Goal: Task Accomplishment & Management: Complete application form

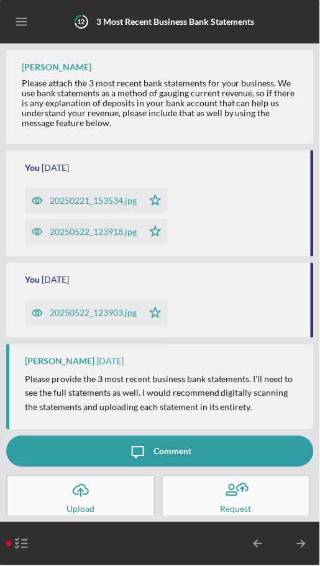
scroll to position [2, 0]
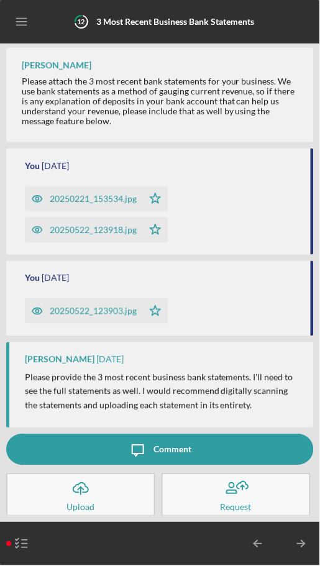
click at [85, 492] on icon "button" at bounding box center [80, 487] width 15 height 9
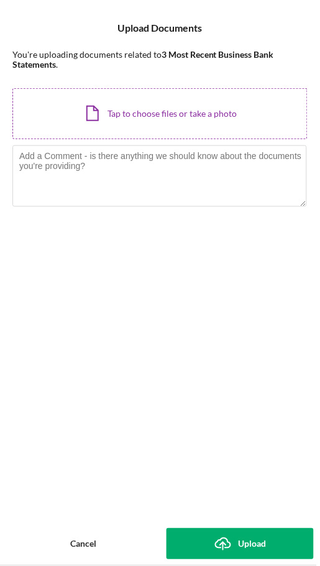
click at [193, 105] on div "Icon/Document Browse or drag files here (max 100MB total) Tap to choose files o…" at bounding box center [159, 113] width 295 height 51
click at [217, 104] on div "Icon/Document Browse or drag files here (max 100MB total) Tap to choose files o…" at bounding box center [159, 113] width 295 height 51
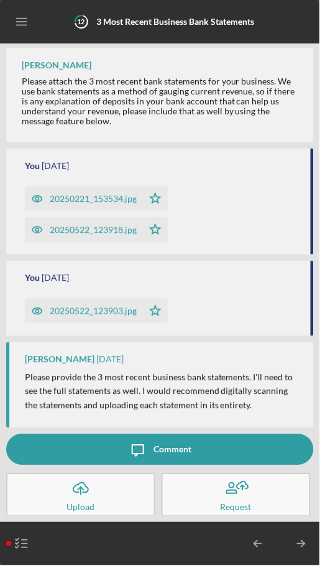
click at [230, 501] on icon "button" at bounding box center [235, 488] width 31 height 31
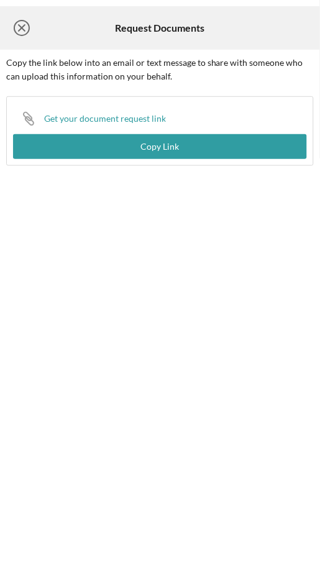
click at [24, 17] on icon "Icon/Close" at bounding box center [21, 27] width 31 height 31
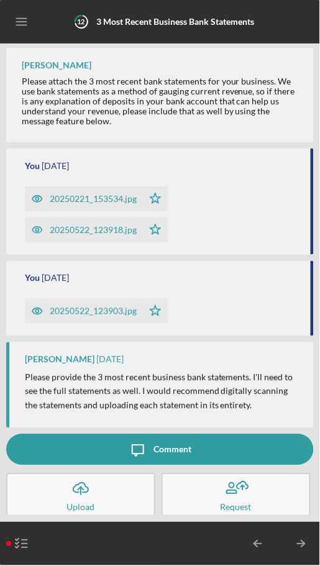
click at [159, 442] on div "Comment" at bounding box center [172, 449] width 38 height 31
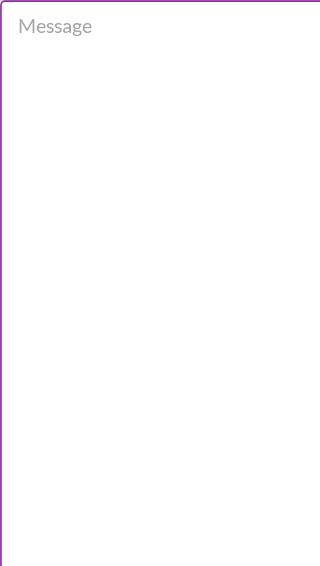
click at [61, 84] on textarea "Message" at bounding box center [159, 262] width 294 height 438
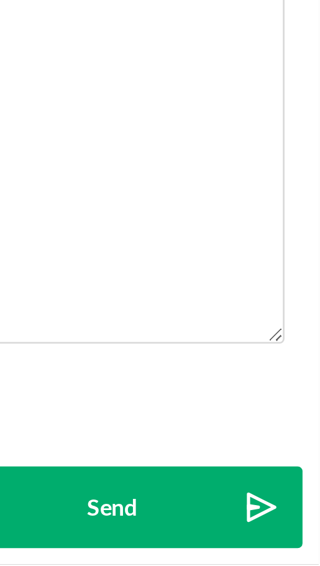
type textarea "These are the most recent"
click at [261, 539] on button "Send Icon/icon-invite-send" at bounding box center [242, 543] width 145 height 31
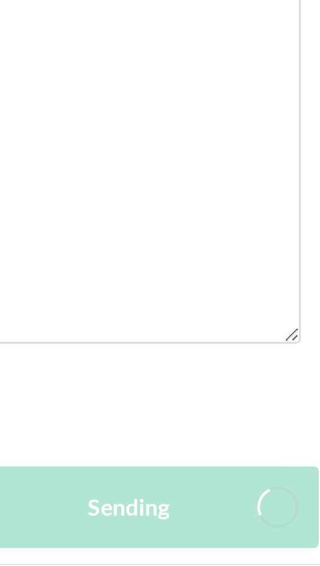
scroll to position [62, 0]
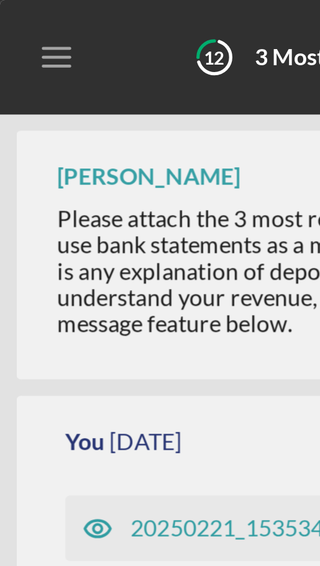
click at [13, 26] on icon "Icon/Menu" at bounding box center [22, 22] width 28 height 28
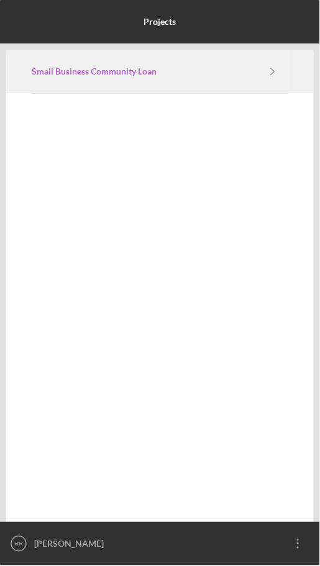
click at [252, 71] on link "Small Business Community Loan" at bounding box center [144, 71] width 225 height 10
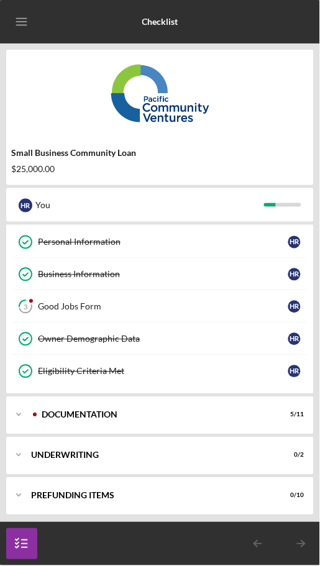
scroll to position [40, 0]
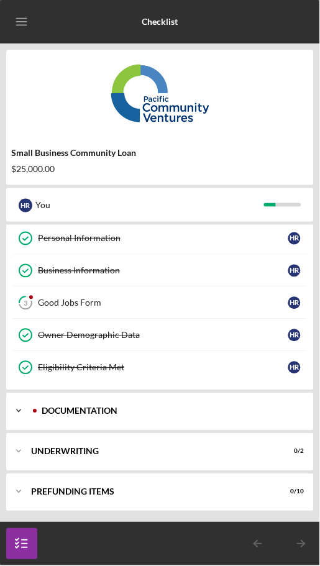
click at [161, 408] on div "Documentation" at bounding box center [170, 410] width 256 height 7
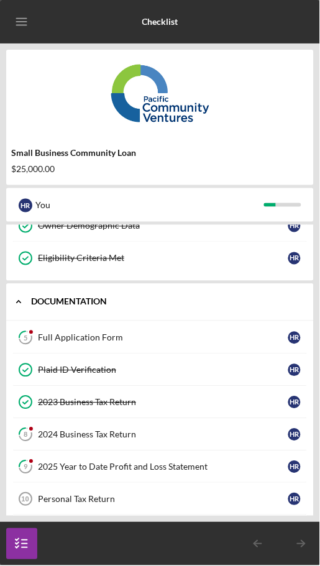
scroll to position [162, 0]
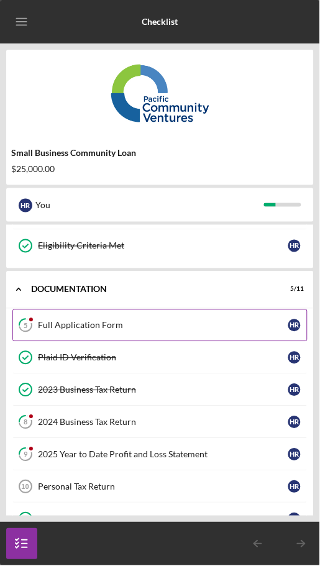
click at [130, 321] on div "Full Application Form" at bounding box center [163, 325] width 250 height 10
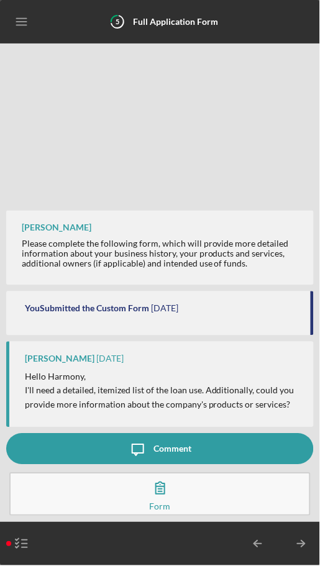
click at [180, 500] on button "Complete the Form Form" at bounding box center [159, 494] width 301 height 43
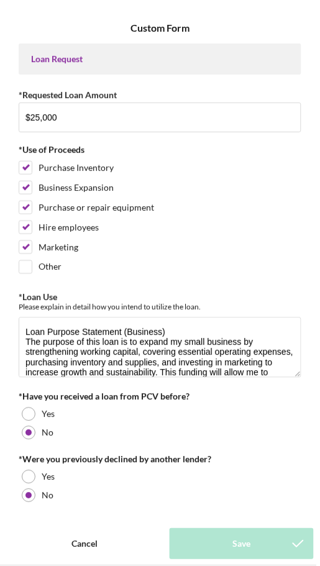
click at [87, 545] on div "Cancel" at bounding box center [84, 543] width 26 height 31
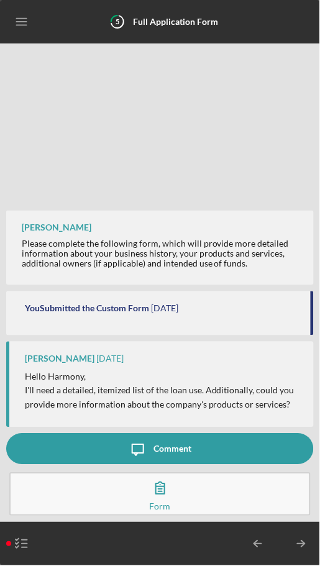
click at [209, 490] on button "Complete the Form Form" at bounding box center [159, 494] width 301 height 43
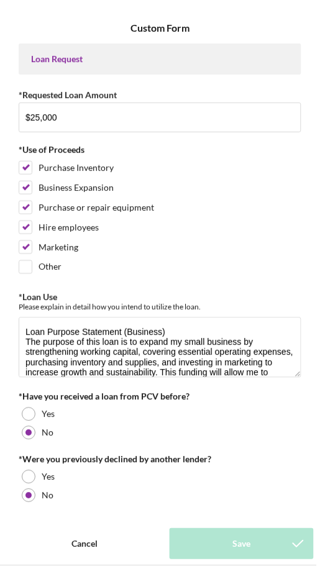
scroll to position [60, 0]
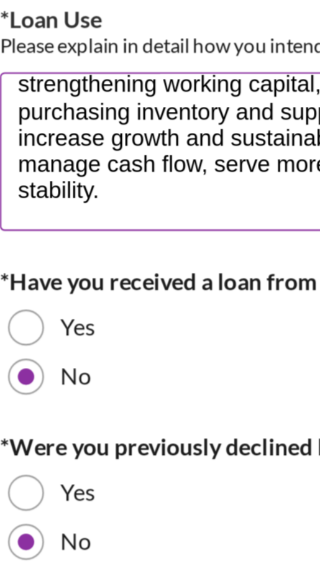
paste textarea "$3,000 – Marketing and advertising (flyers, online ads, website updates) $5,000…"
type textarea "Loan Purpose Statement (Business) The purpose of this loan is to expand my smal…"
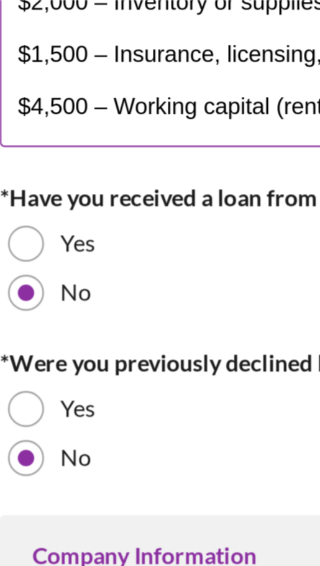
scroll to position [34, 0]
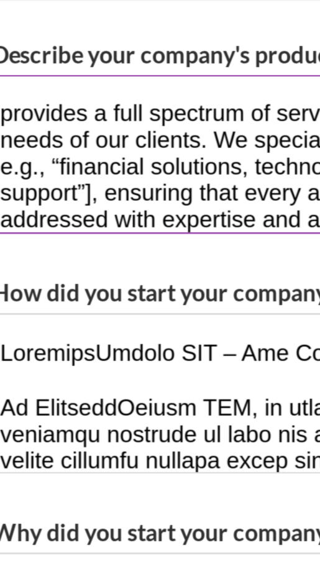
scroll to position [11, 0]
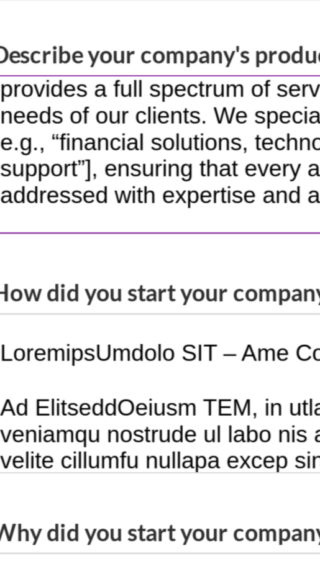
paste textarea "“My company provides delivery services specializing in food and essential goods…"
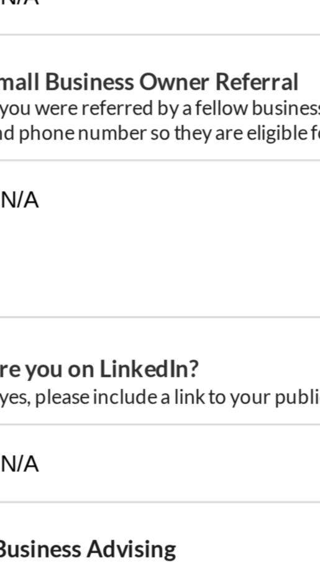
scroll to position [1591, 0]
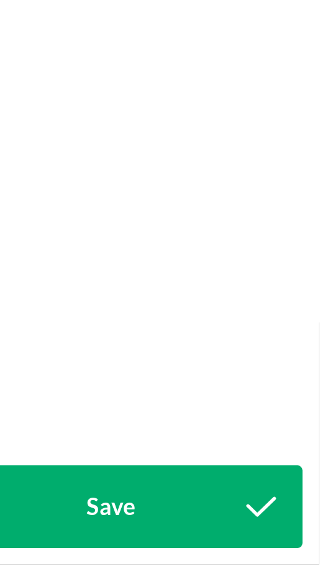
type textarea "provides a full spectrum of services designed to meet the diverse needs of our …"
click at [279, 546] on button "Save" at bounding box center [242, 543] width 145 height 31
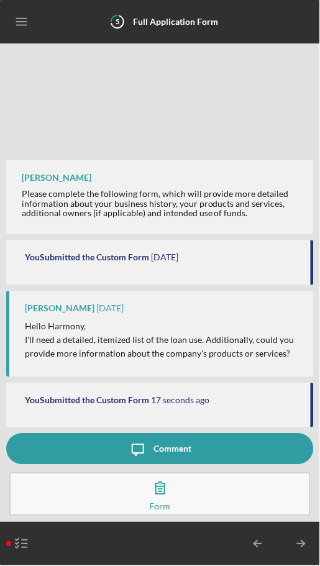
click at [302, 546] on polyline "button" at bounding box center [303, 544] width 4 height 6
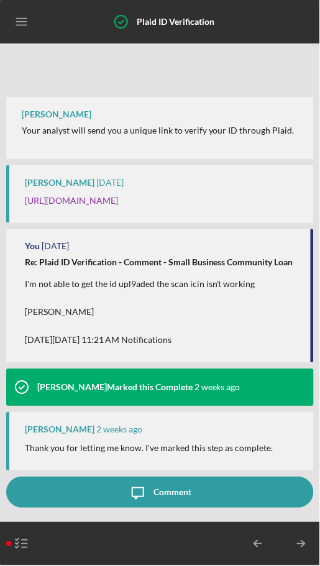
click at [301, 544] on line "button" at bounding box center [300, 544] width 7 height 0
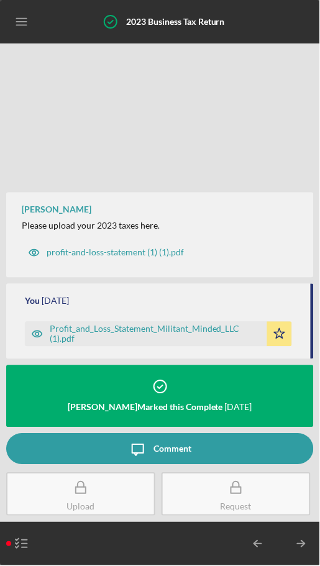
click at [296, 538] on icon "Icon/Table Pagination Arrow" at bounding box center [301, 543] width 31 height 31
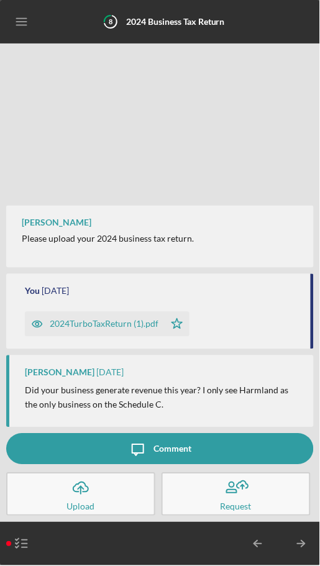
click at [89, 494] on icon "Icon/Upload" at bounding box center [80, 488] width 31 height 31
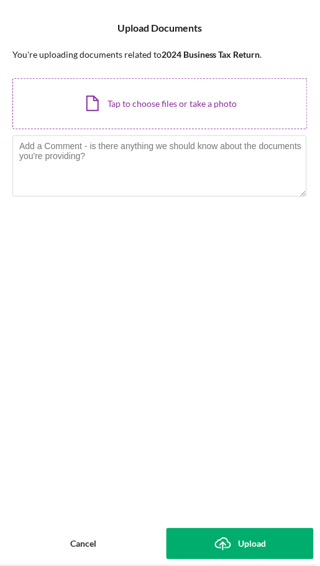
click at [242, 93] on div "Icon/Document Browse or drag files here (max 100MB total) Tap to choose files o…" at bounding box center [159, 103] width 295 height 51
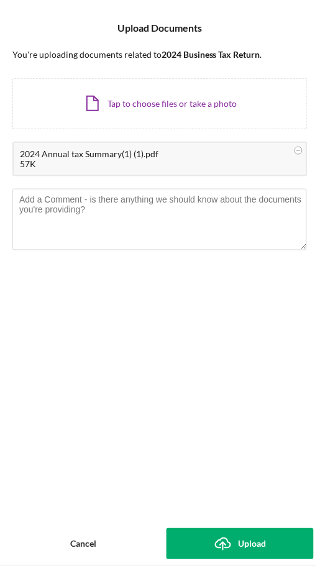
click at [242, 544] on div "Upload" at bounding box center [252, 543] width 28 height 31
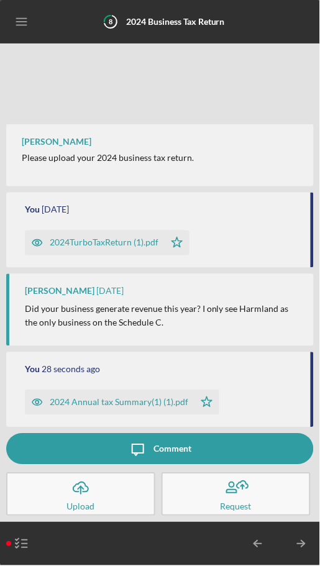
click at [292, 543] on icon "Icon/Table Pagination Arrow" at bounding box center [301, 543] width 31 height 31
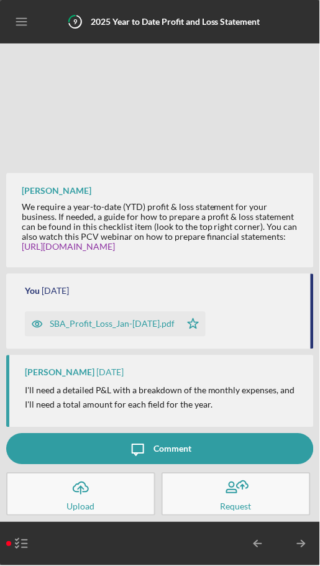
click at [104, 497] on button "Icon/Upload Upload" at bounding box center [80, 494] width 149 height 43
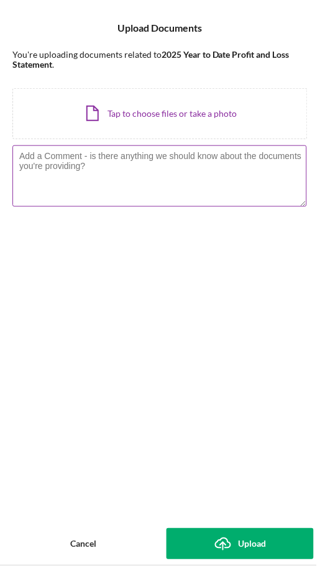
click at [169, 172] on textarea at bounding box center [159, 175] width 294 height 61
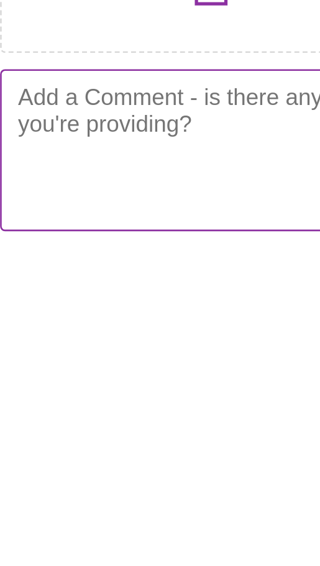
type textarea "--- Profit & Loss Statement ([DATE]–[DATE]) Business Name: [Your Business Name]…"
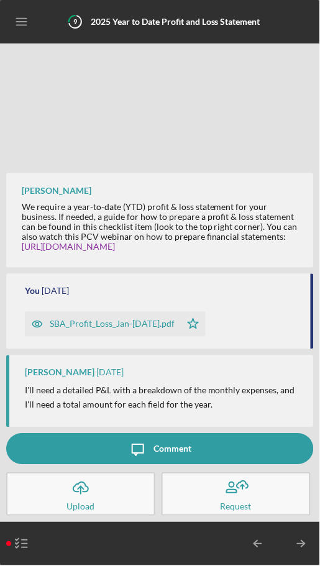
click at [124, 440] on button "Icon/Message Comment" at bounding box center [159, 448] width 307 height 31
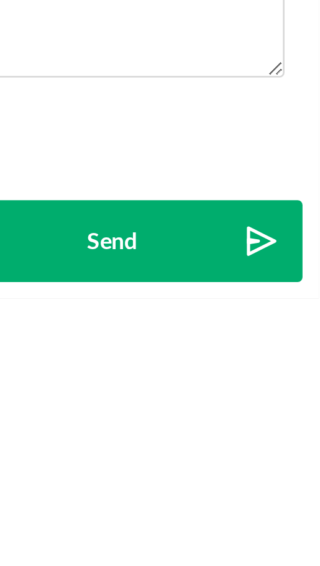
type textarea "--- Profit & Loss Statement ([DATE]–[DATE]) Business Name: [Your Business Name]…"
click at [268, 540] on button "Send Icon/icon-invite-send" at bounding box center [242, 543] width 145 height 31
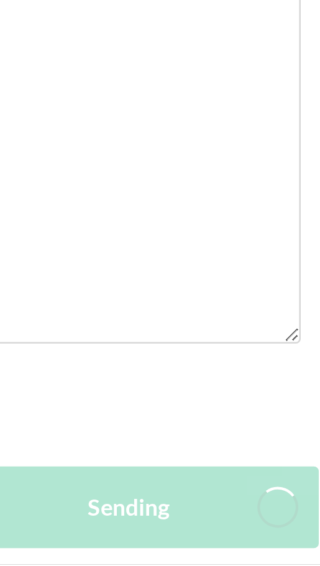
scroll to position [286, 0]
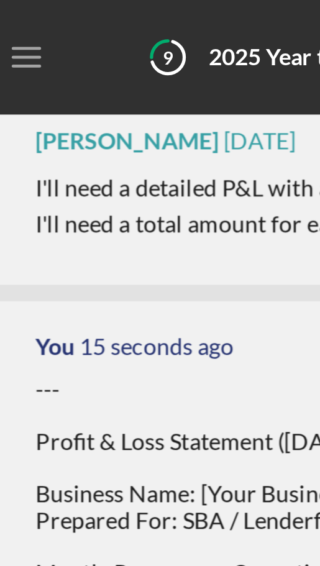
scroll to position [286, 0]
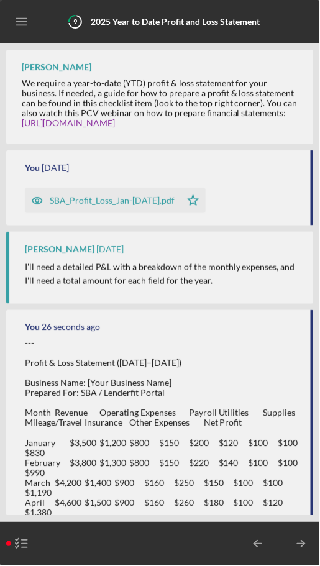
click at [301, 535] on icon "Icon/Table Pagination Arrow" at bounding box center [301, 543] width 31 height 31
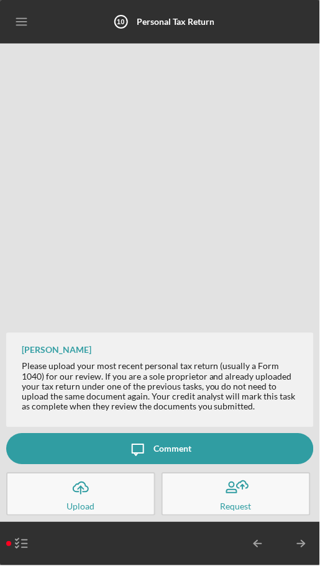
click at [94, 492] on icon "Icon/Upload" at bounding box center [80, 488] width 31 height 31
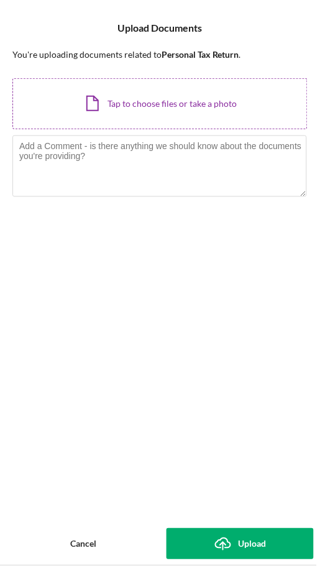
click at [203, 102] on div "Icon/Document Browse or drag files here (max 100MB total) Tap to choose files o…" at bounding box center [159, 103] width 295 height 51
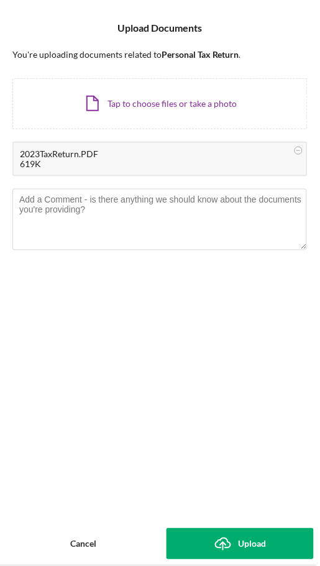
click at [250, 535] on div "Upload" at bounding box center [252, 543] width 28 height 31
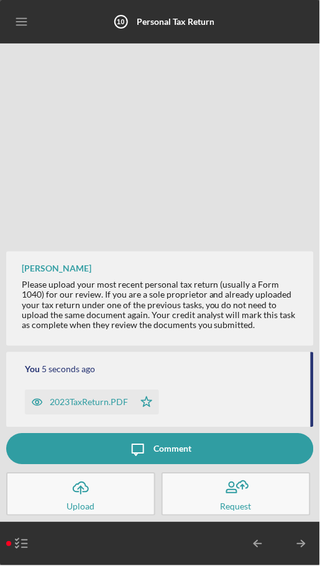
click at [298, 542] on icon "Icon/Table Pagination Arrow" at bounding box center [301, 543] width 31 height 31
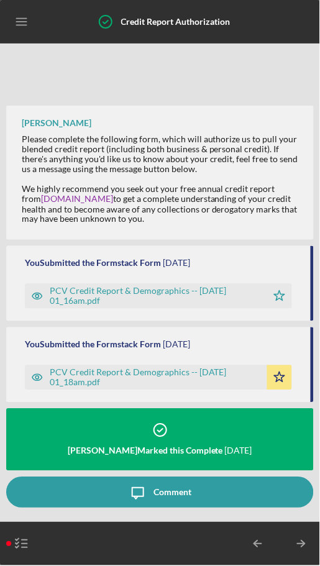
click at [300, 540] on icon "Icon/Table Pagination Arrow" at bounding box center [301, 543] width 31 height 31
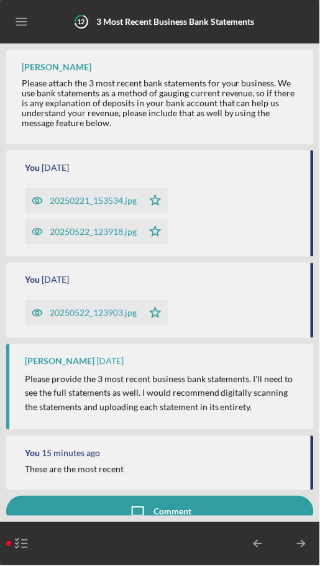
scroll to position [62, 0]
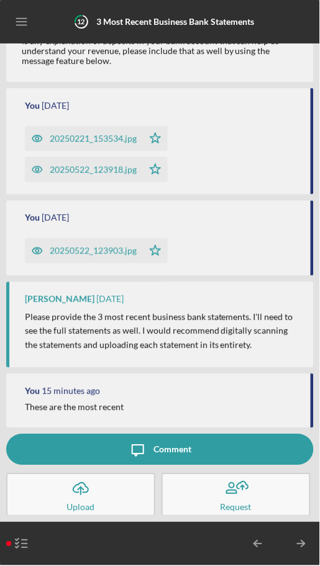
click at [301, 538] on icon "Icon/Table Pagination Arrow" at bounding box center [301, 543] width 31 height 31
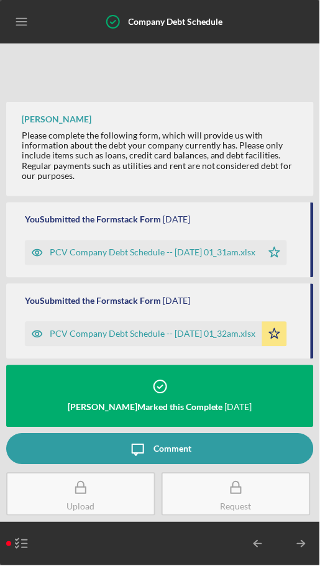
click at [303, 544] on line "button" at bounding box center [300, 544] width 7 height 0
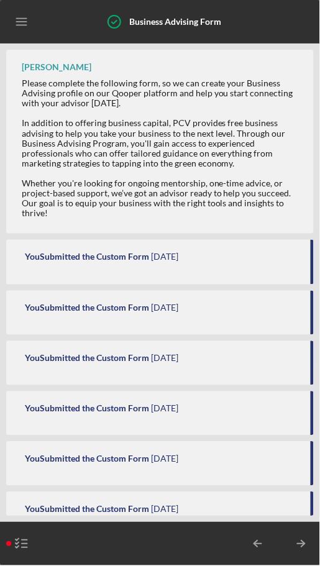
scroll to position [277, 0]
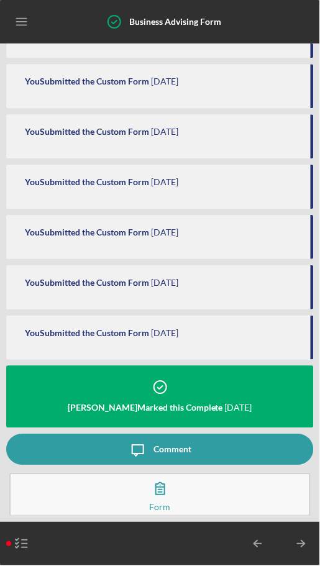
click at [204, 497] on button "View the Form Form" at bounding box center [159, 494] width 301 height 43
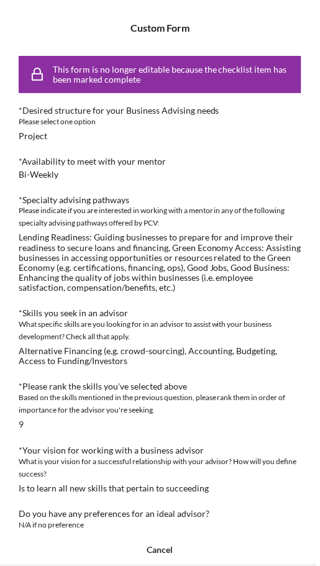
scroll to position [130, 0]
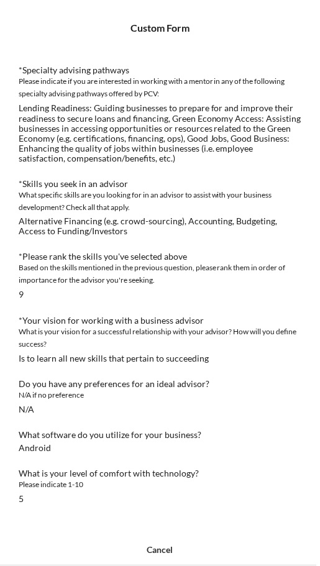
click at [170, 550] on div "Cancel" at bounding box center [160, 550] width 26 height 31
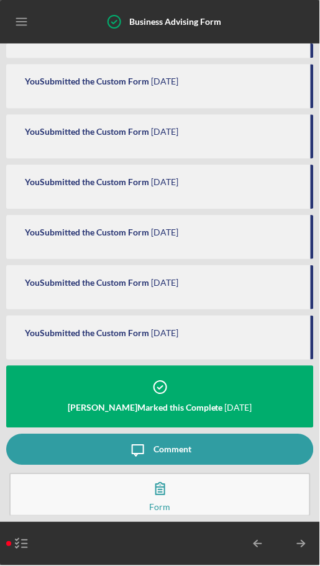
click at [302, 535] on icon "Icon/Table Pagination Arrow" at bounding box center [301, 543] width 31 height 31
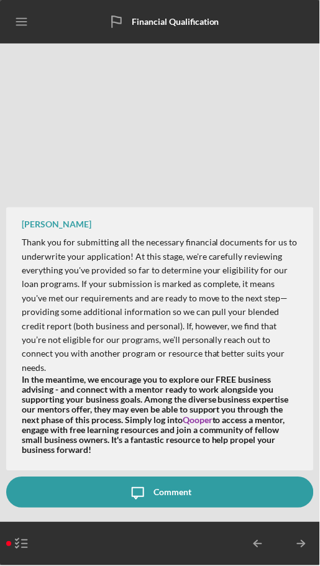
click at [306, 528] on icon "Icon/Table Pagination Arrow" at bounding box center [301, 543] width 31 height 31
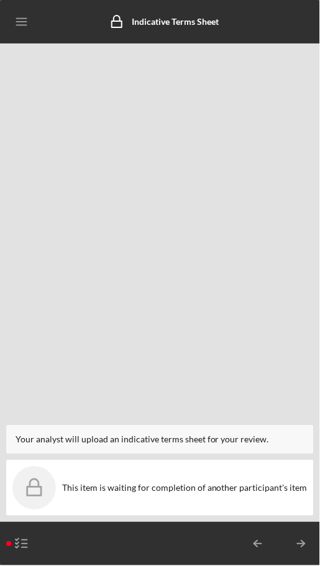
click at [305, 542] on icon "Icon/Table Pagination Arrow" at bounding box center [301, 543] width 31 height 31
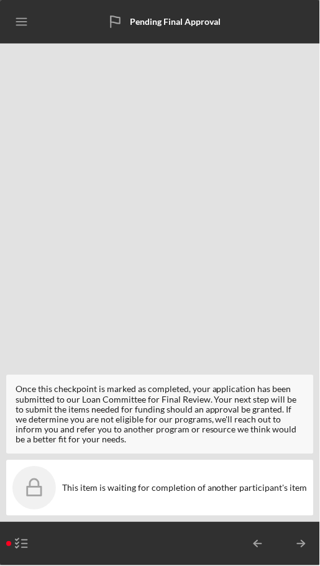
click at [300, 542] on icon "Icon/Table Pagination Arrow" at bounding box center [301, 543] width 31 height 31
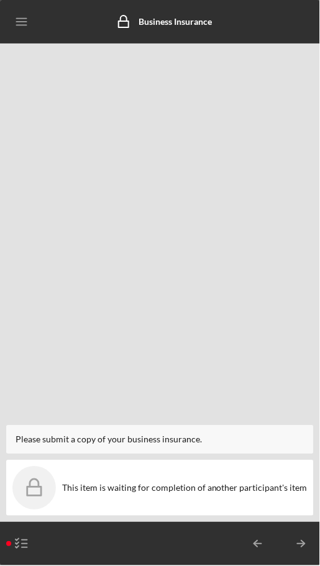
click at [304, 536] on icon "Icon/Table Pagination Arrow" at bounding box center [301, 543] width 31 height 31
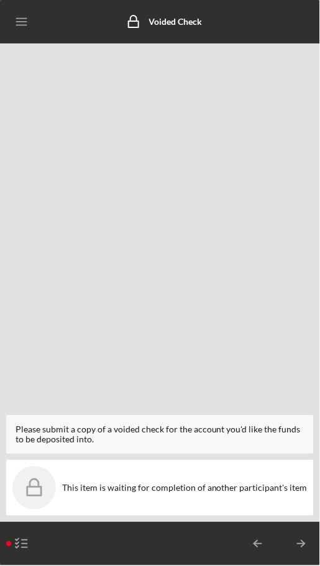
click at [301, 546] on icon "Icon/Table Pagination Arrow" at bounding box center [301, 543] width 31 height 31
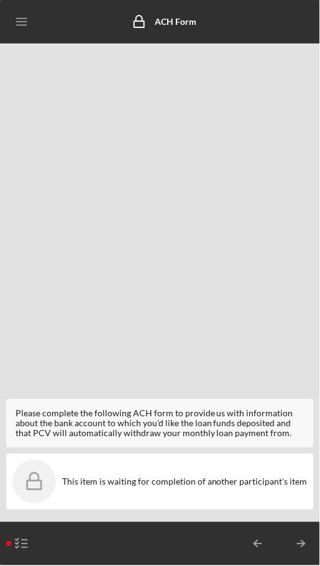
click at [302, 540] on icon "Icon/Table Pagination Arrow" at bounding box center [301, 543] width 31 height 31
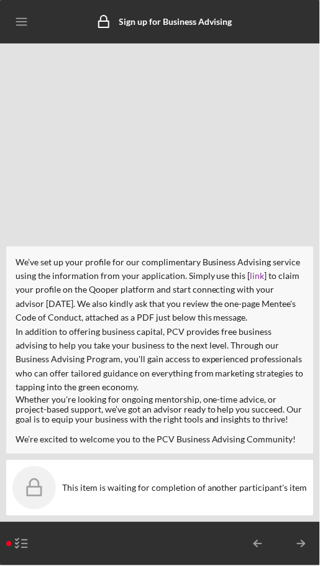
click at [301, 537] on icon "Icon/Table Pagination Arrow" at bounding box center [301, 543] width 31 height 31
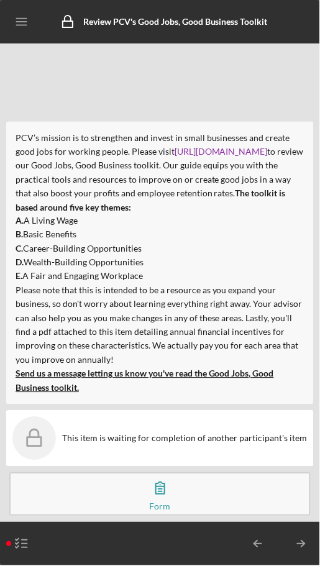
click at [188, 488] on button "View the Form Form" at bounding box center [159, 494] width 301 height 43
click at [301, 535] on icon "Icon/Table Pagination Arrow" at bounding box center [301, 543] width 31 height 31
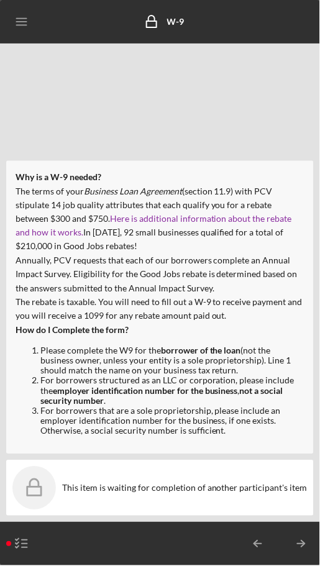
click at [297, 546] on icon "Icon/Table Pagination Arrow" at bounding box center [301, 543] width 31 height 31
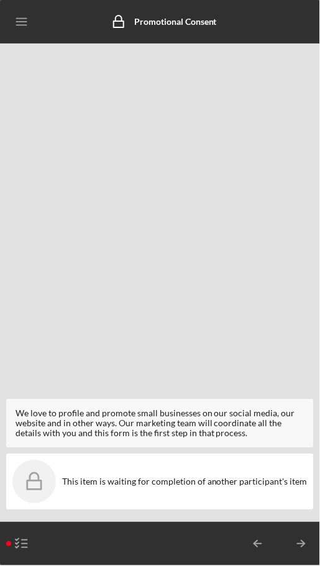
click at [299, 535] on icon "Icon/Table Pagination Arrow" at bounding box center [301, 543] width 31 height 31
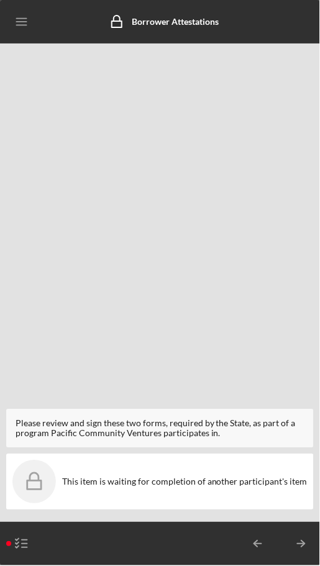
click at [306, 549] on icon "Icon/Table Pagination Arrow" at bounding box center [301, 543] width 31 height 31
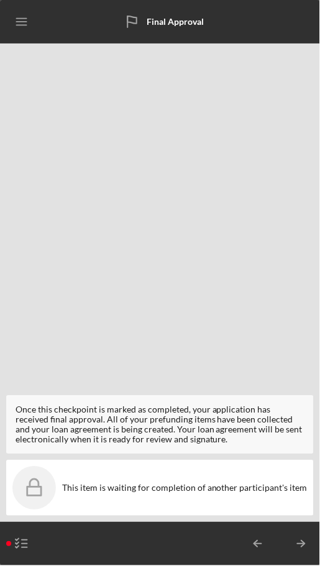
click at [301, 530] on icon "Icon/Table Pagination Arrow" at bounding box center [301, 543] width 31 height 31
click at [21, 20] on icon "Icon/Menu" at bounding box center [22, 22] width 28 height 28
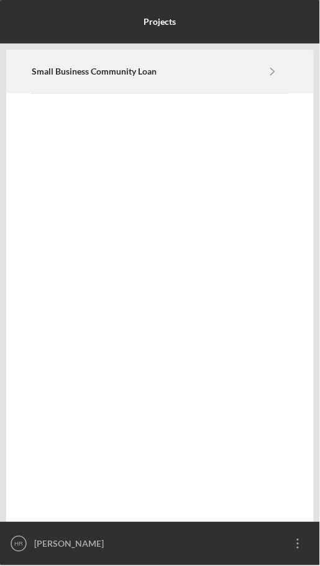
click at [276, 58] on icon "Icon/Navigate" at bounding box center [273, 71] width 28 height 28
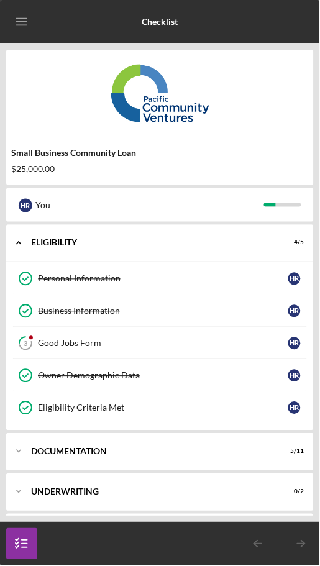
scroll to position [40, 0]
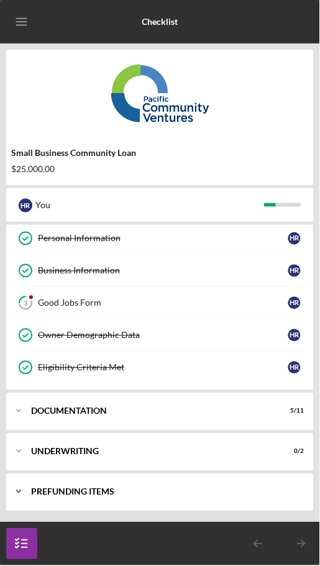
click at [176, 484] on div "Icon/Expander Prefunding Items 0 / 10" at bounding box center [159, 491] width 307 height 37
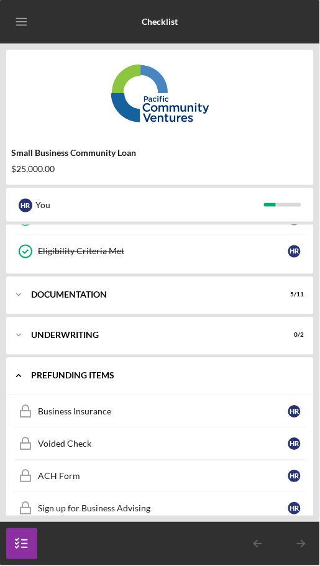
scroll to position [175, 0]
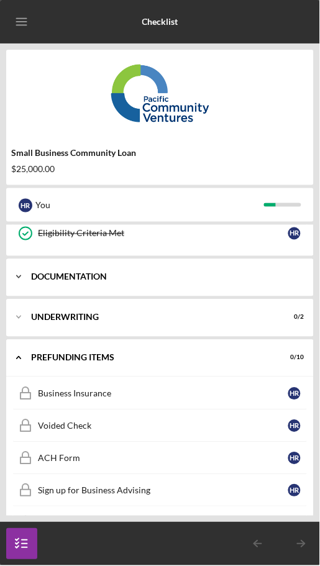
click at [221, 268] on div "Icon/Expander Documentation 5 / 11" at bounding box center [159, 276] width 307 height 37
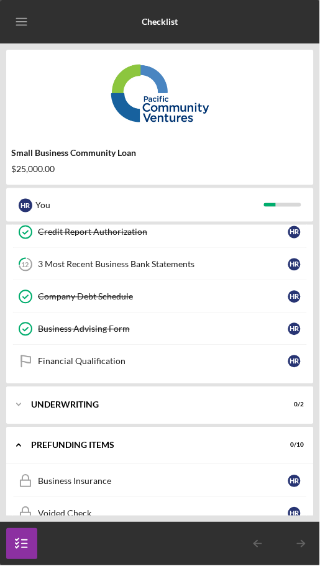
scroll to position [450, 0]
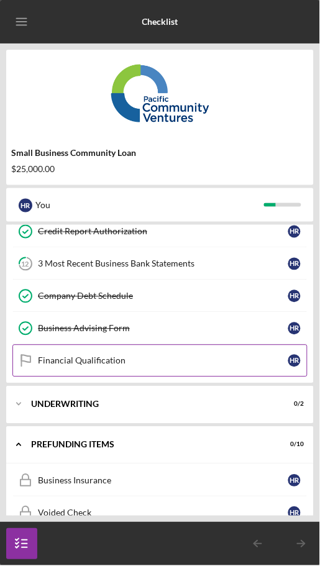
click at [126, 362] on div "Financial Qualification" at bounding box center [163, 361] width 250 height 10
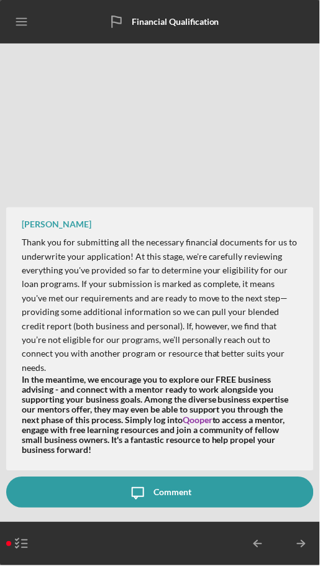
click at [297, 544] on line "button" at bounding box center [300, 544] width 7 height 0
